Goal: Task Accomplishment & Management: Use online tool/utility

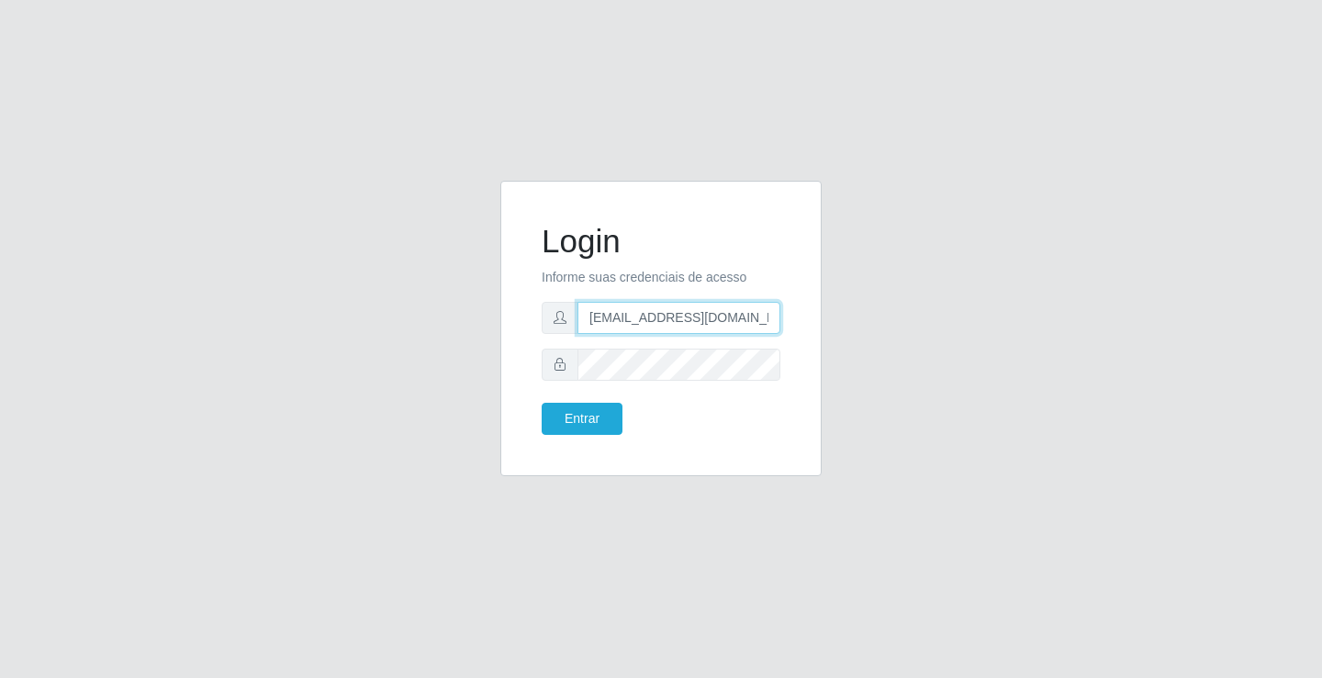
click at [778, 322] on input "[EMAIL_ADDRESS][DOMAIN_NAME]" at bounding box center [678, 318] width 203 height 32
type input "a"
type input "[EMAIL_ADDRESS][DOMAIN_NAME]"
click at [542, 403] on button "Entrar" at bounding box center [582, 419] width 81 height 32
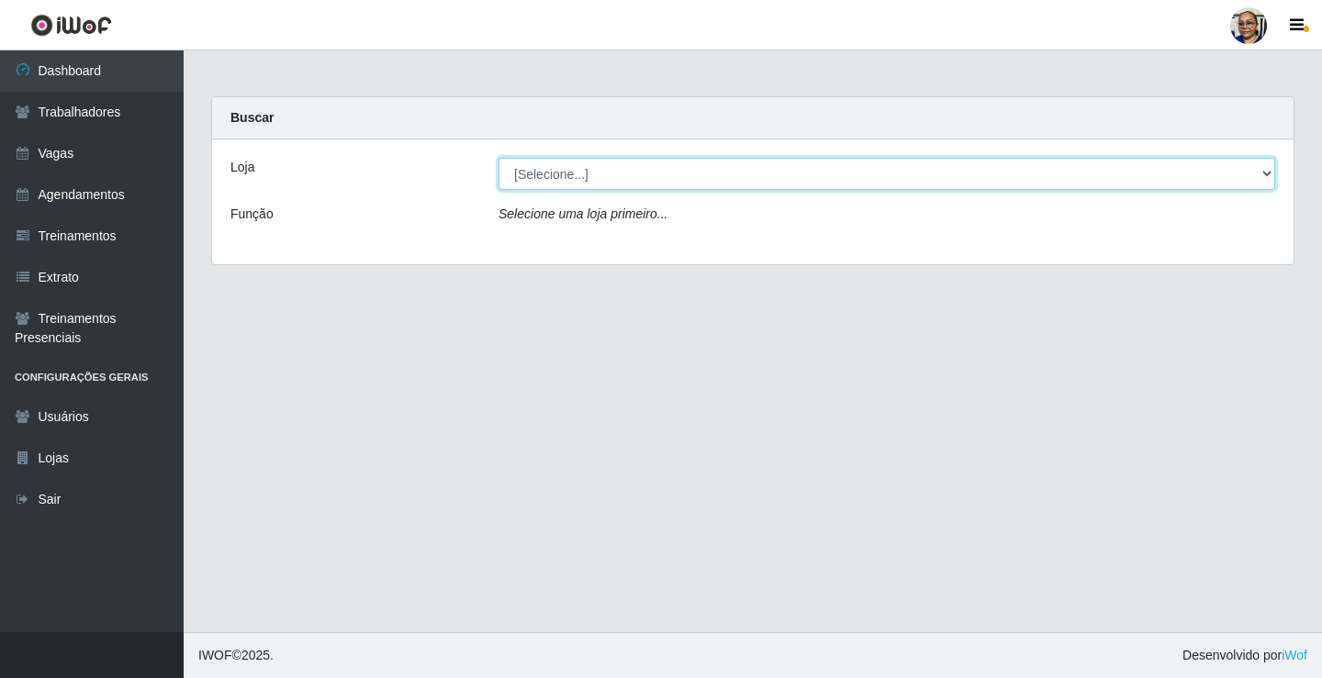
click at [1266, 175] on select "[Selecione...] Mercadinho [GEOGRAPHIC_DATA]" at bounding box center [886, 174] width 777 height 32
select select "345"
click at [498, 158] on select "[Selecione...] Mercadinho [GEOGRAPHIC_DATA]" at bounding box center [886, 174] width 777 height 32
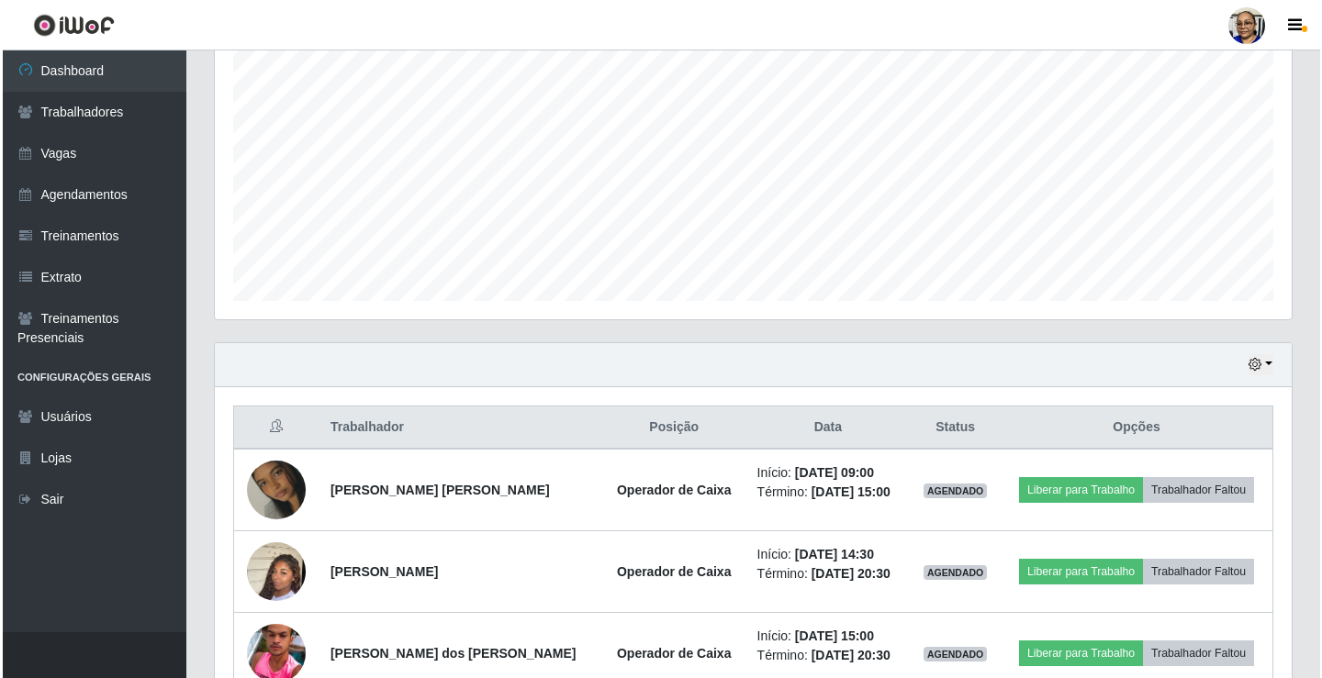
scroll to position [367, 0]
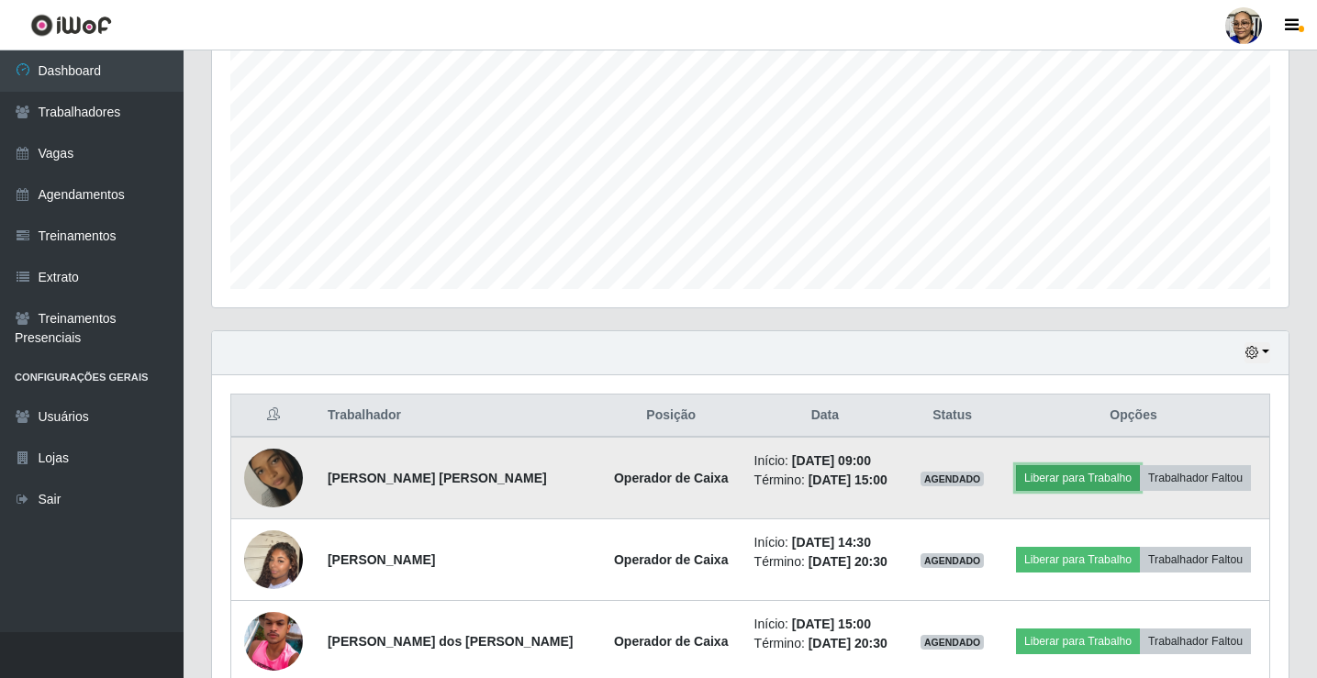
click at [1074, 485] on button "Liberar para Trabalho" at bounding box center [1078, 478] width 124 height 26
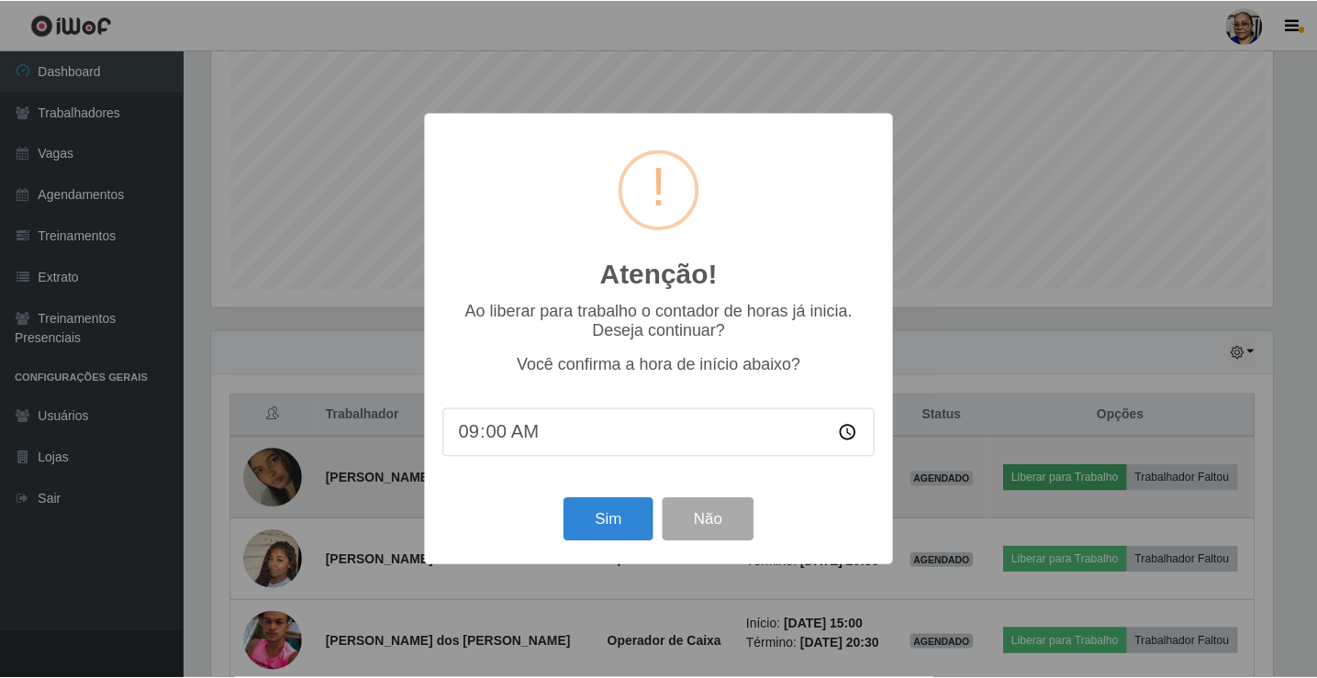
scroll to position [381, 1066]
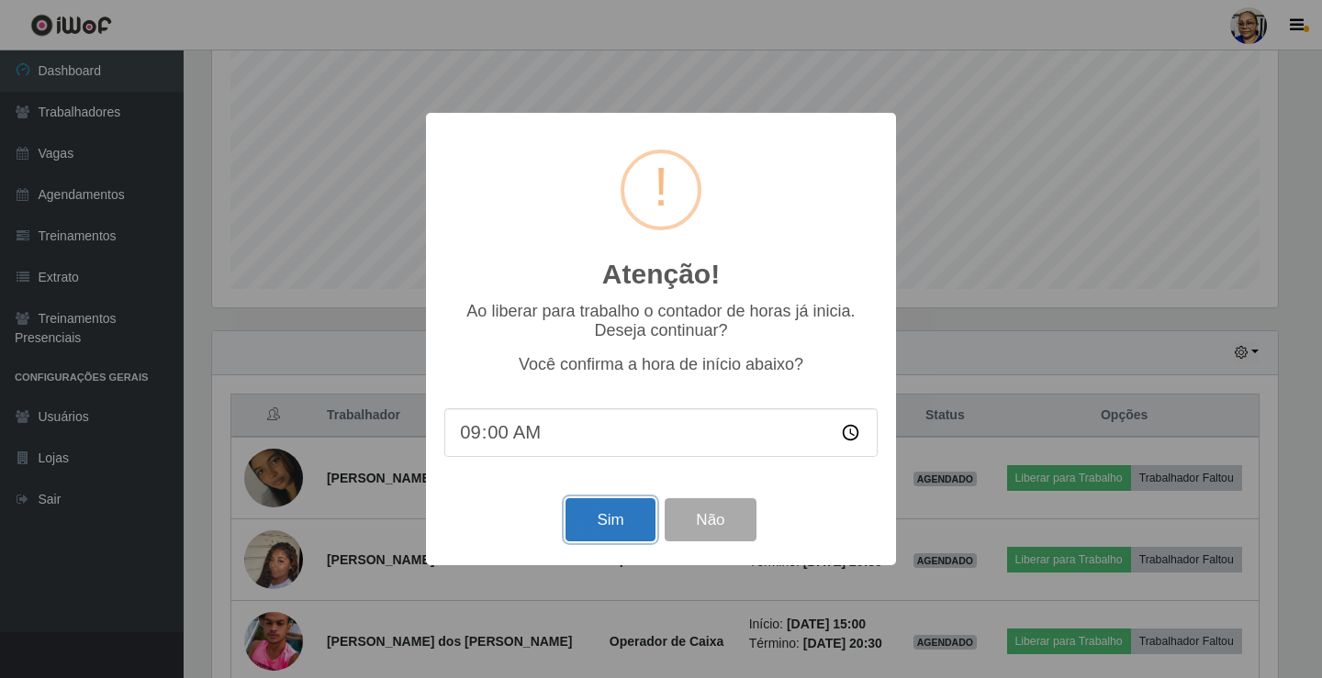
click at [624, 532] on button "Sim" at bounding box center [609, 519] width 89 height 43
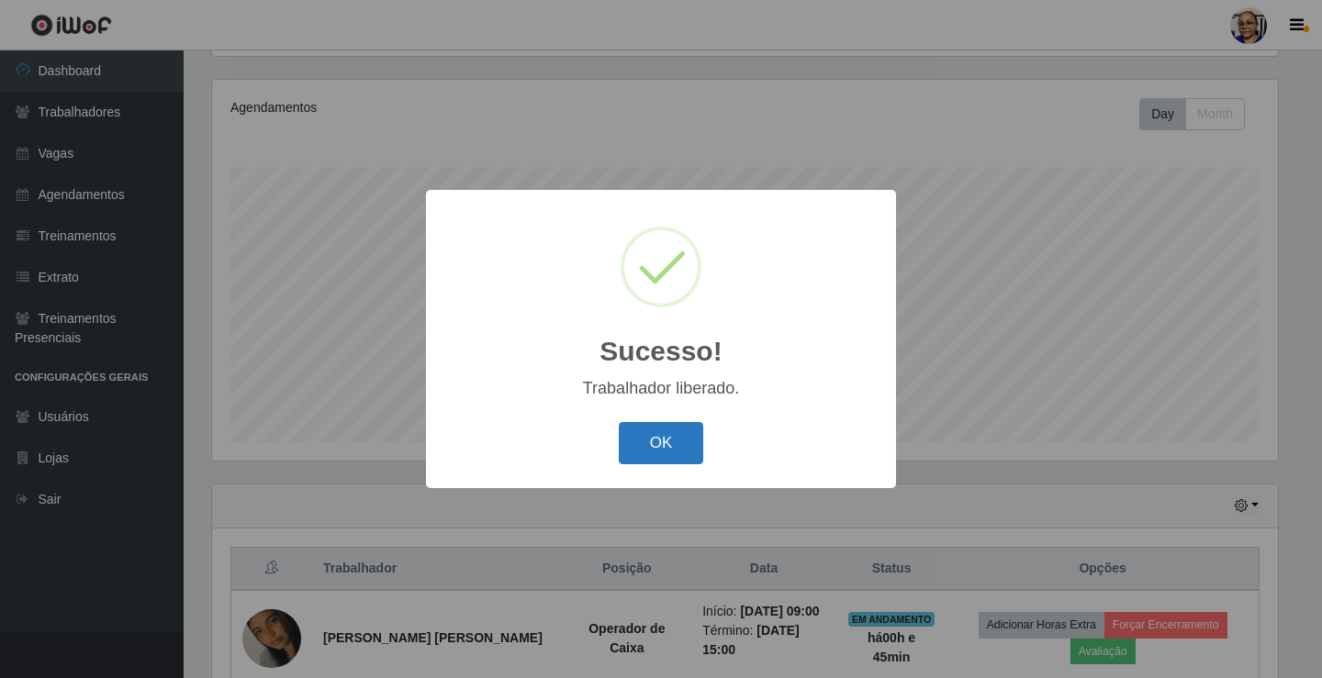
click at [649, 463] on button "OK" at bounding box center [661, 443] width 85 height 43
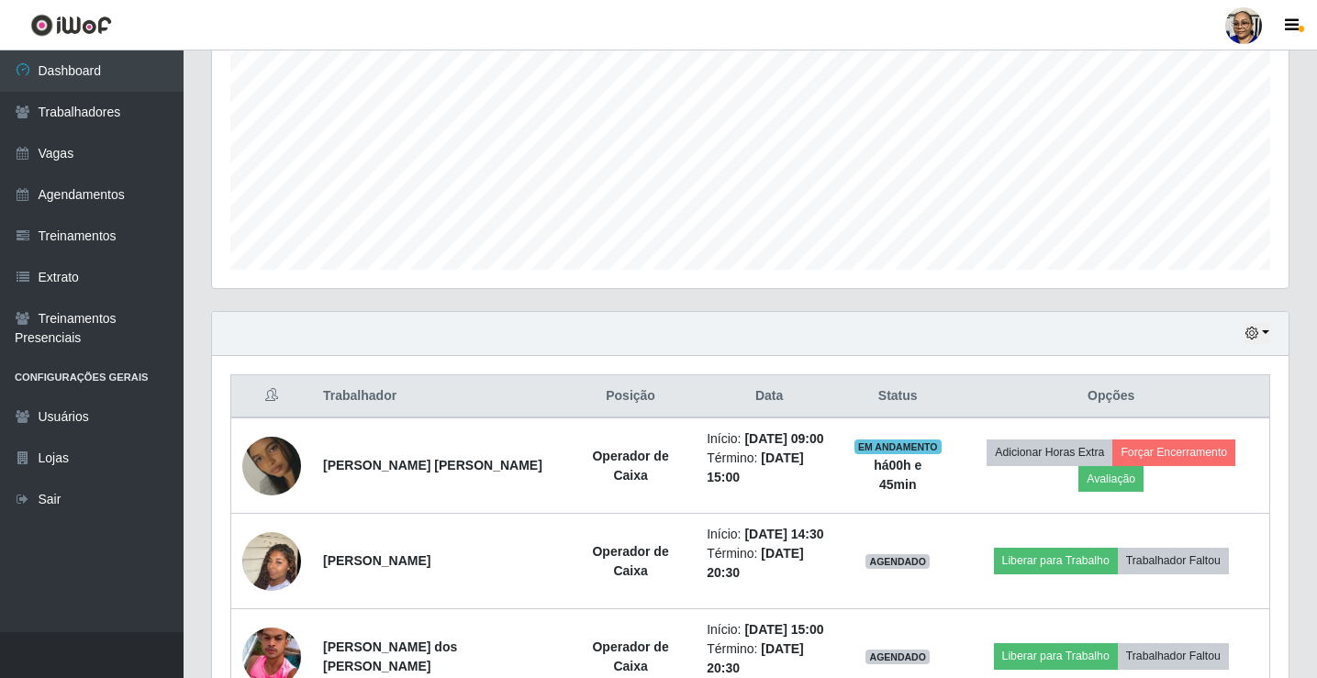
scroll to position [459, 0]
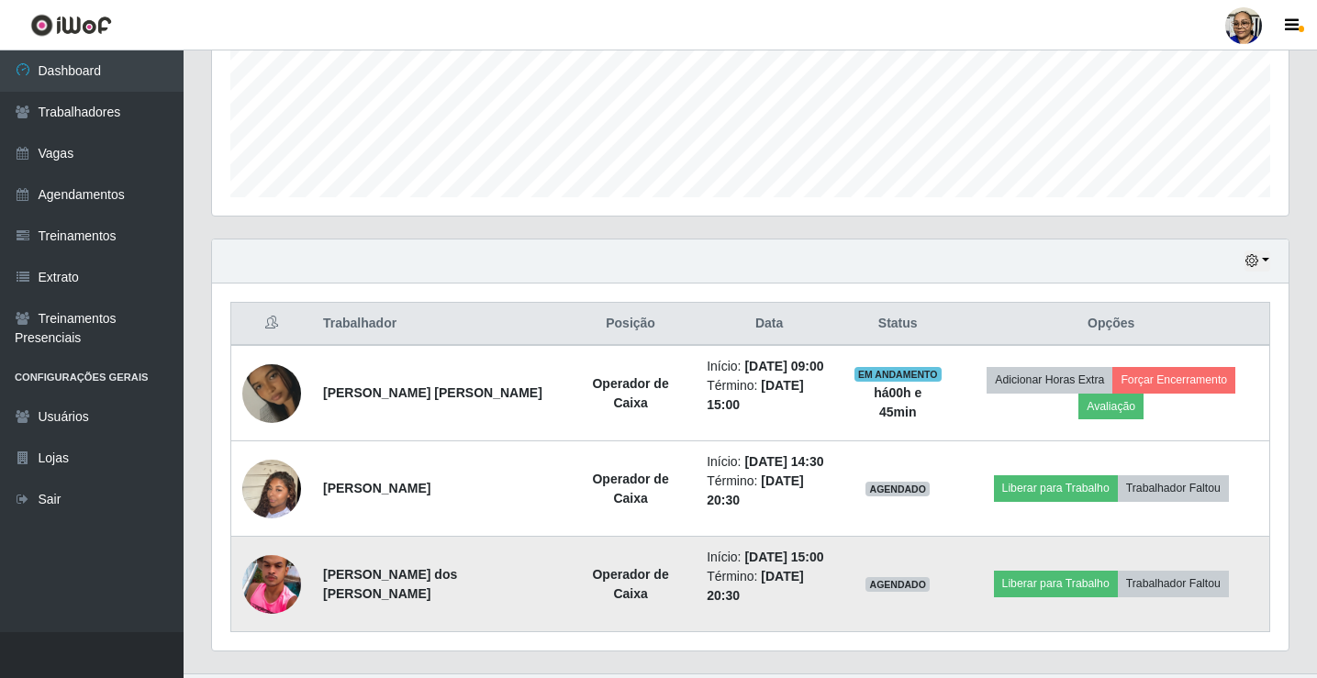
click at [274, 550] on img at bounding box center [271, 584] width 59 height 73
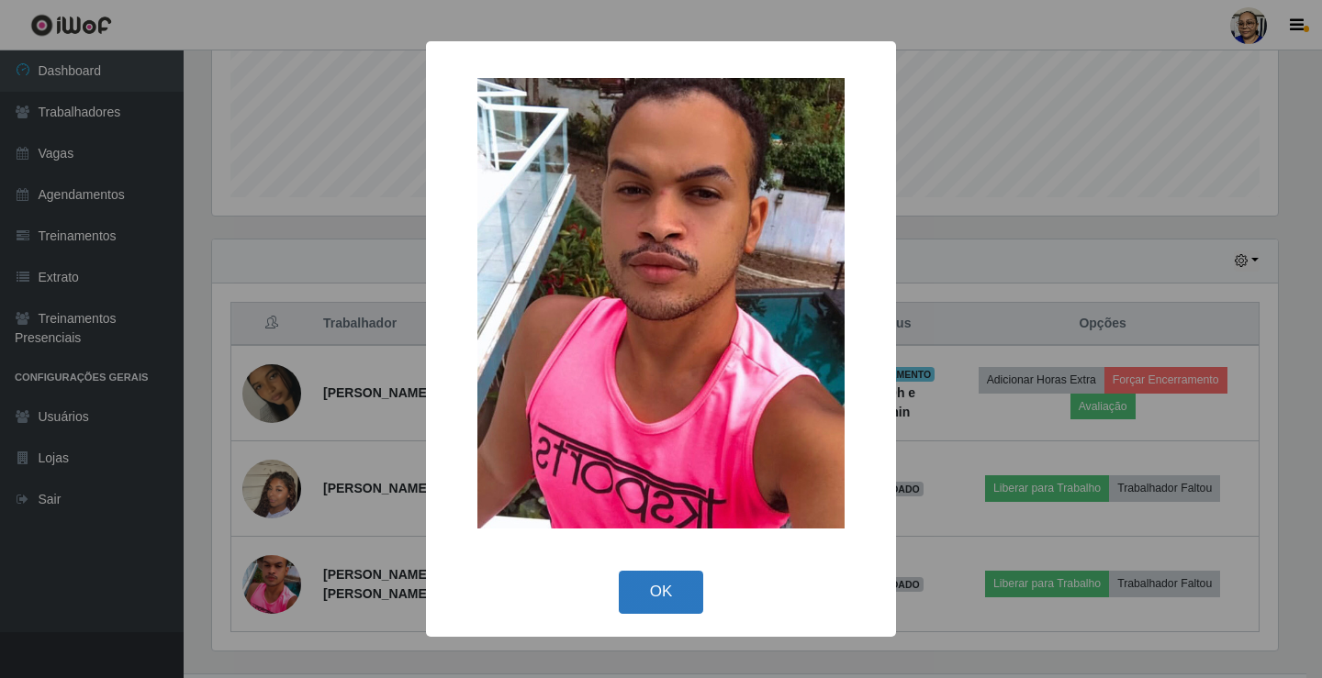
click at [661, 590] on button "OK" at bounding box center [661, 592] width 85 height 43
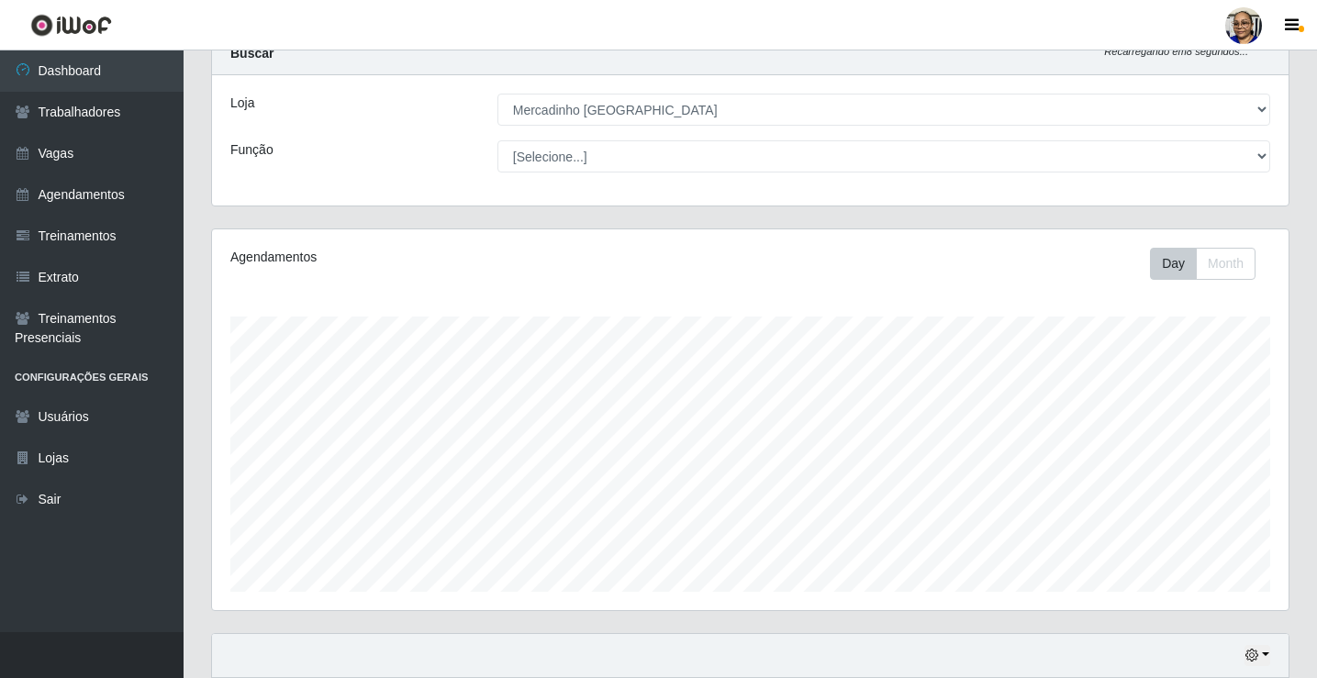
scroll to position [0, 0]
